Goal: Task Accomplishment & Management: Complete application form

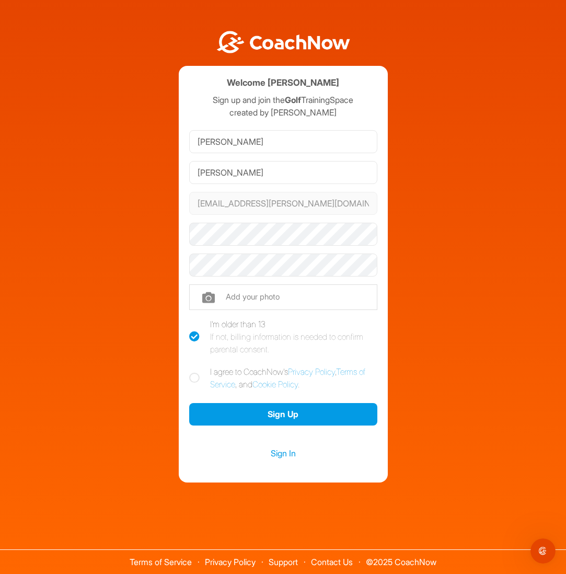
click at [193, 378] on icon at bounding box center [194, 378] width 10 height 10
click at [193, 372] on input "I agree to CoachNow's Privacy Policy , Terms of Service , and Cookie Policy ." at bounding box center [192, 368] width 7 height 7
checkbox input "true"
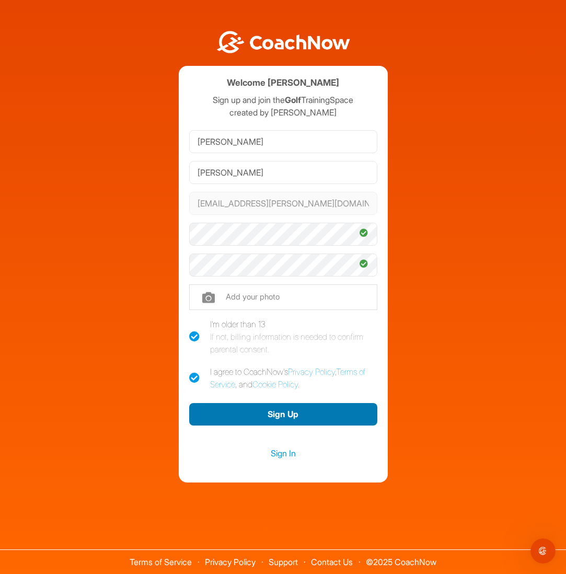
click at [320, 418] on button "Sign Up" at bounding box center [283, 414] width 188 height 22
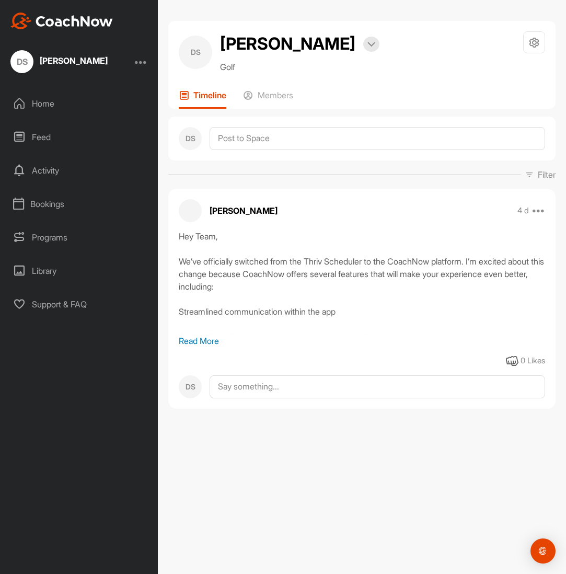
click at [36, 104] on div "Home" at bounding box center [79, 103] width 147 height 26
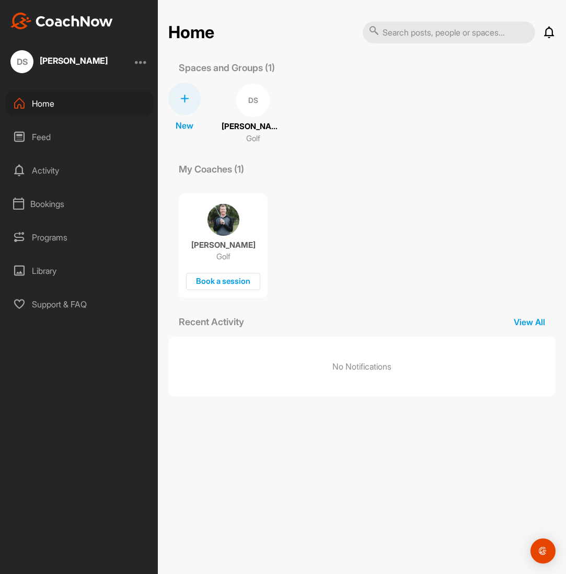
scroll to position [0, 1]
